Goal: Task Accomplishment & Management: Use online tool/utility

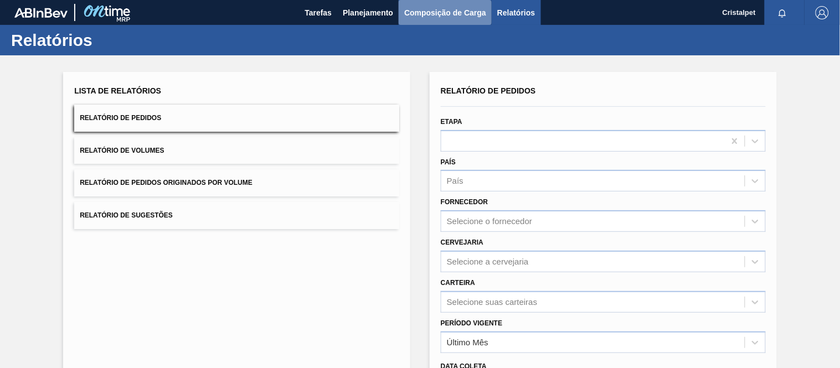
drag, startPoint x: 440, startPoint y: 11, endPoint x: 409, endPoint y: 20, distance: 32.4
click at [439, 11] on span "Composição de Carga" at bounding box center [445, 12] width 82 height 13
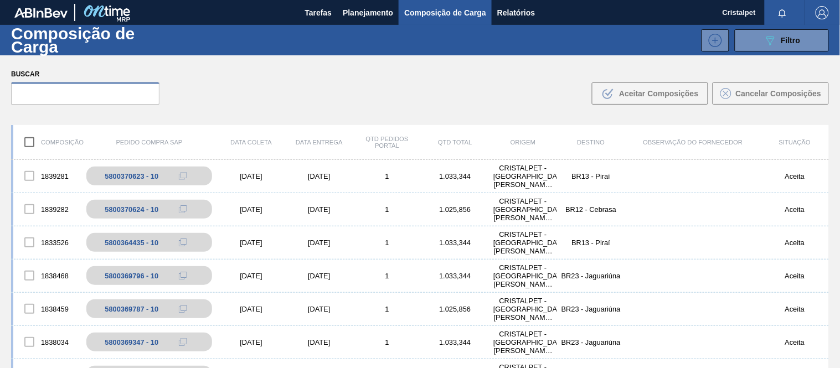
click at [43, 93] on input "text" at bounding box center [85, 94] width 148 height 22
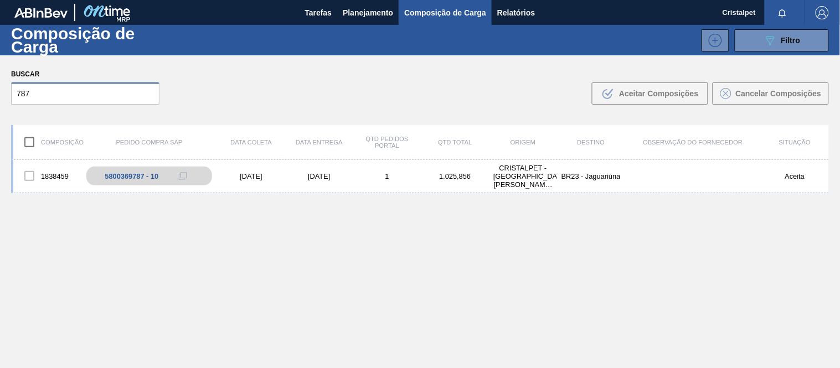
type input "787"
click at [257, 175] on div "[DATE]" at bounding box center [251, 176] width 68 height 8
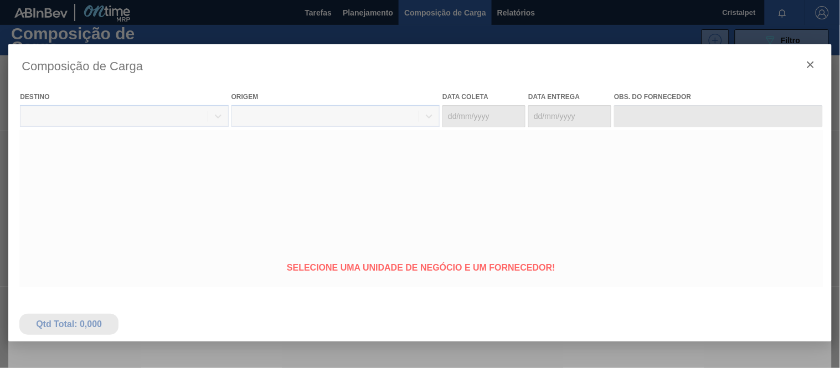
type coleta "[DATE]"
type entrega "[DATE]"
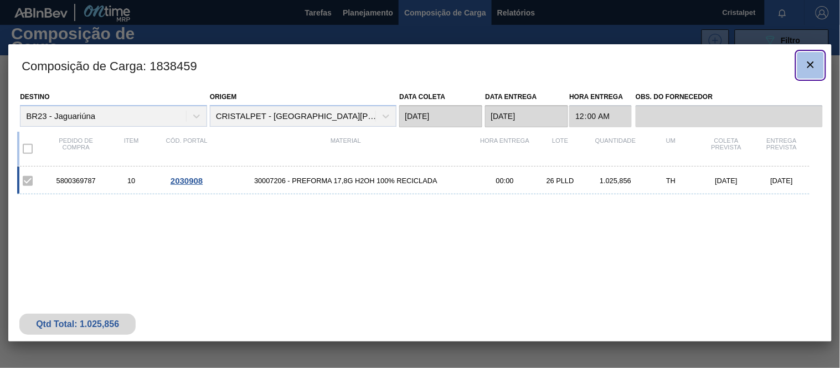
click at [810, 69] on icon "botão de ícone" at bounding box center [810, 64] width 13 height 13
